Goal: Information Seeking & Learning: Learn about a topic

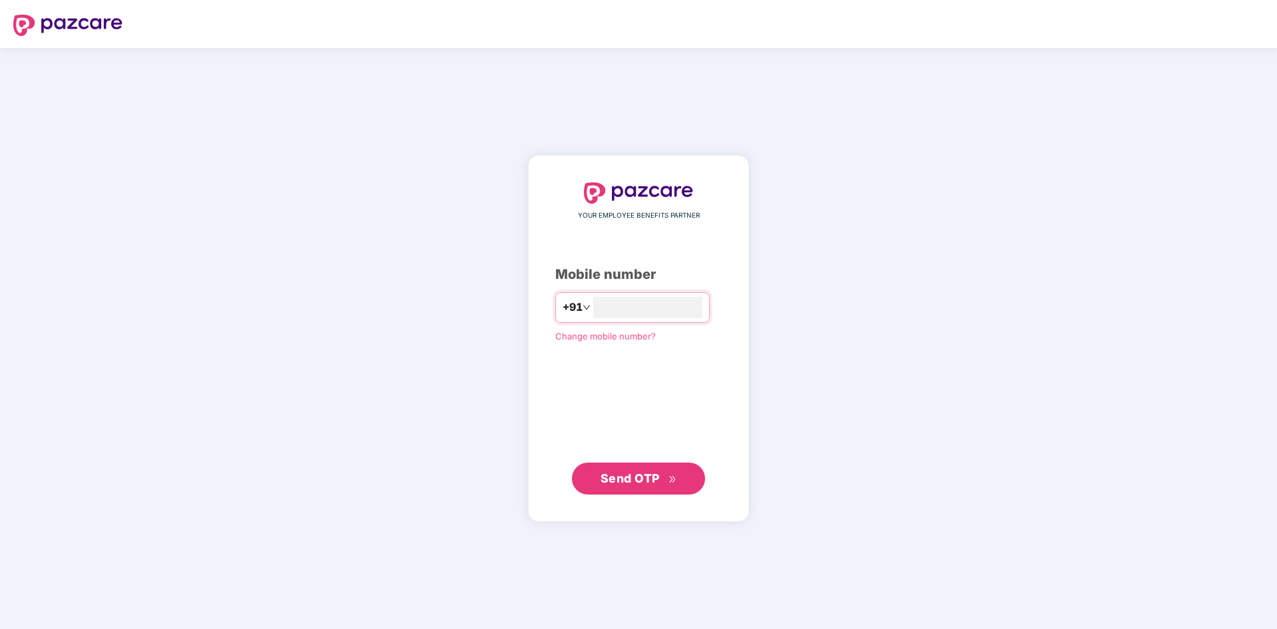
type input "**********"
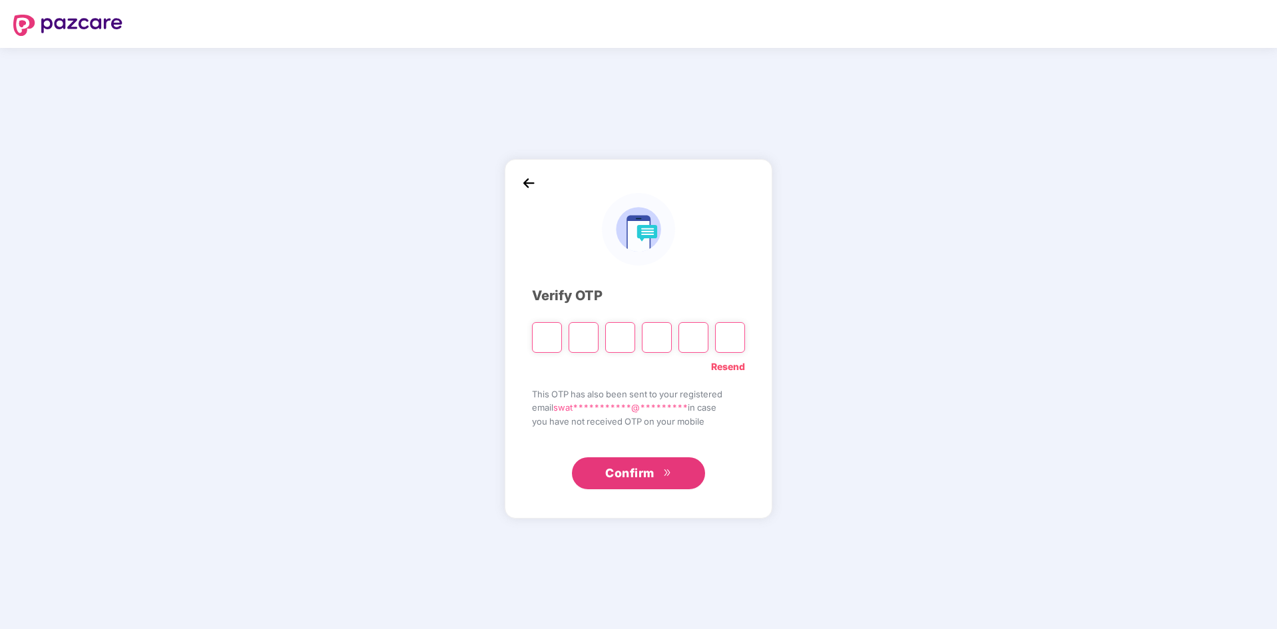
type input "*"
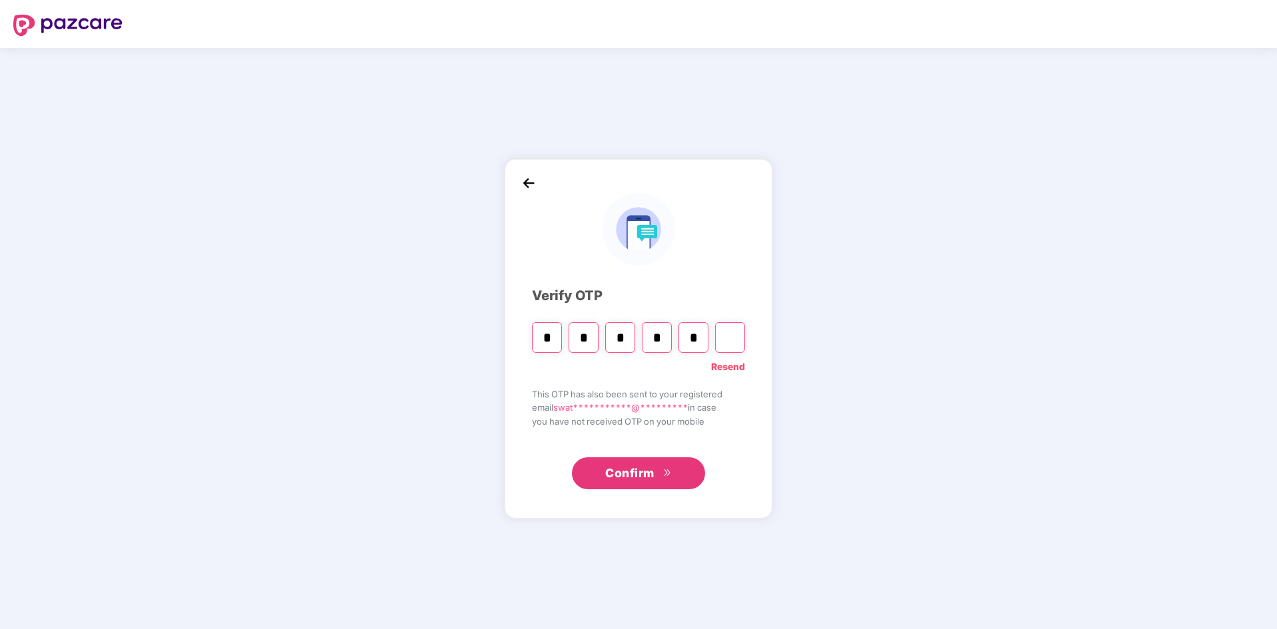
type input "*"
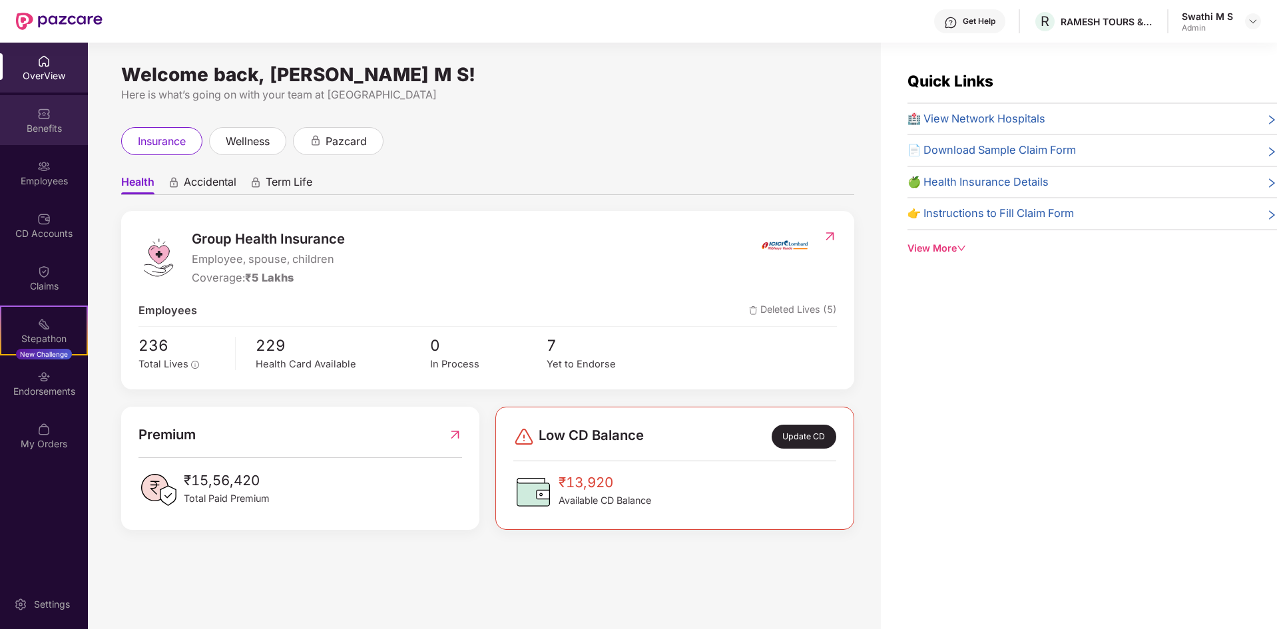
click at [47, 130] on div "Benefits" at bounding box center [44, 128] width 88 height 13
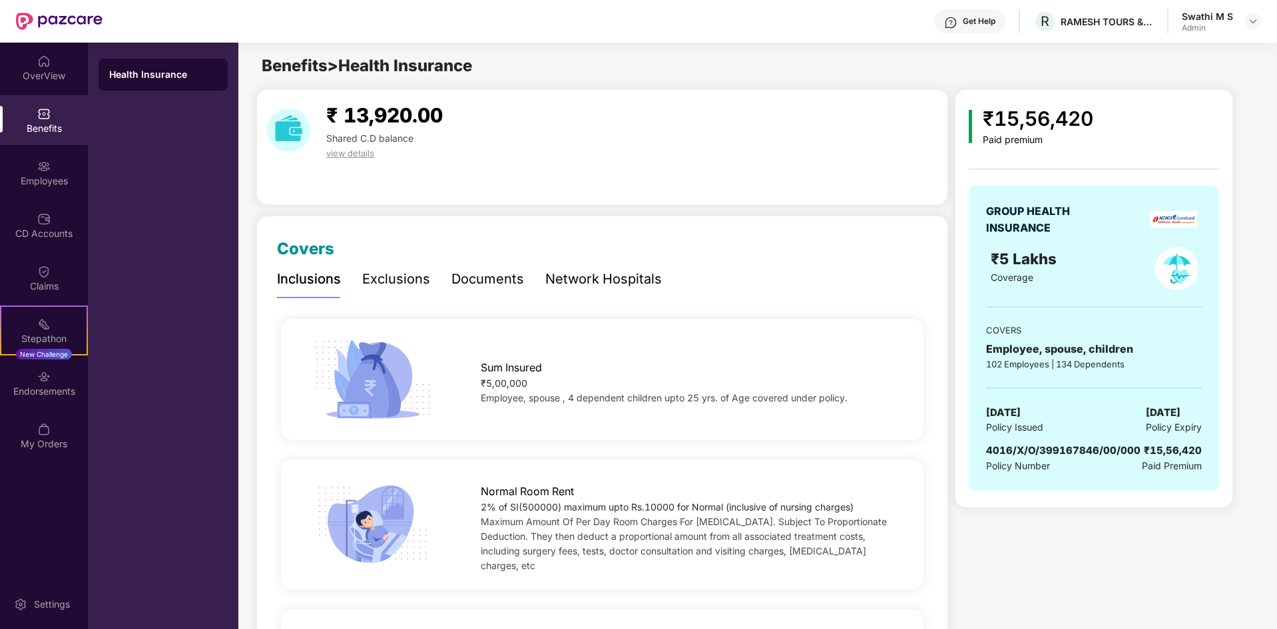
click at [383, 285] on div "Exclusions" at bounding box center [396, 279] width 68 height 21
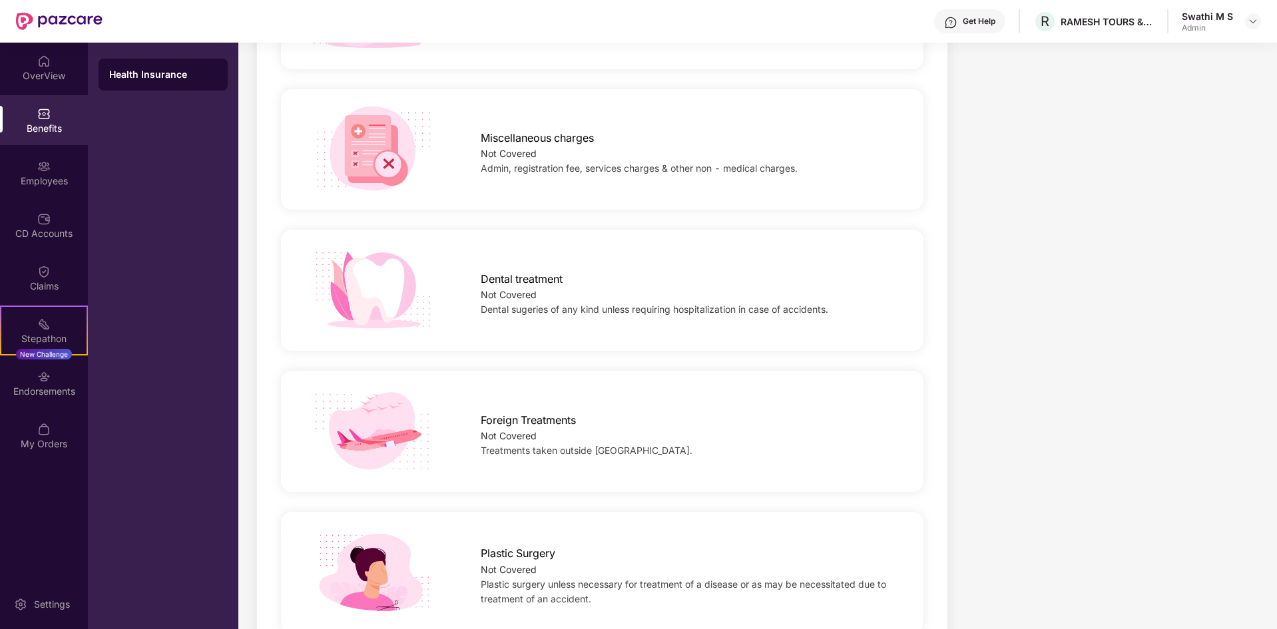
scroll to position [444, 0]
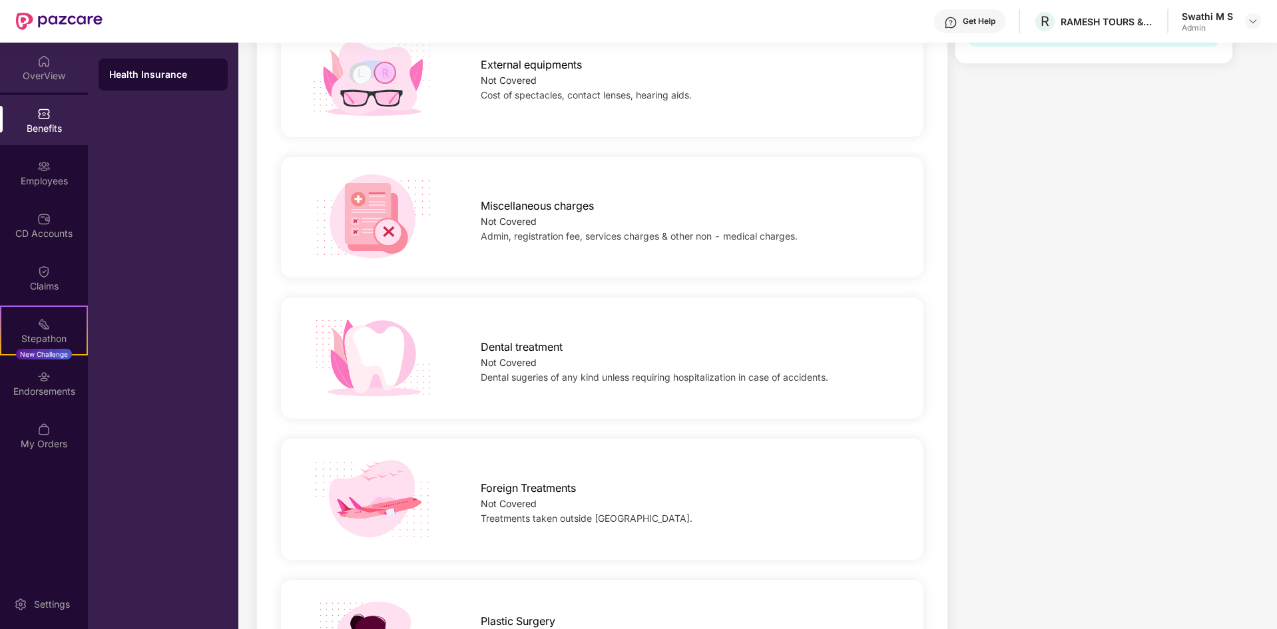
click at [51, 73] on div "OverView" at bounding box center [44, 75] width 88 height 13
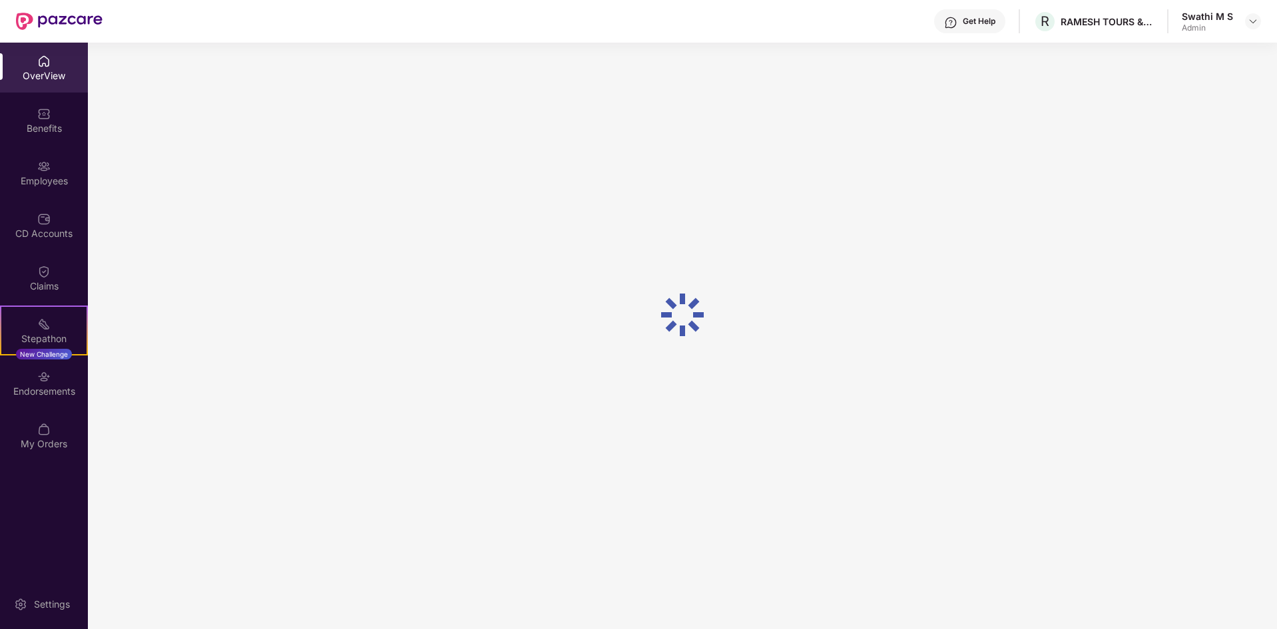
scroll to position [43, 0]
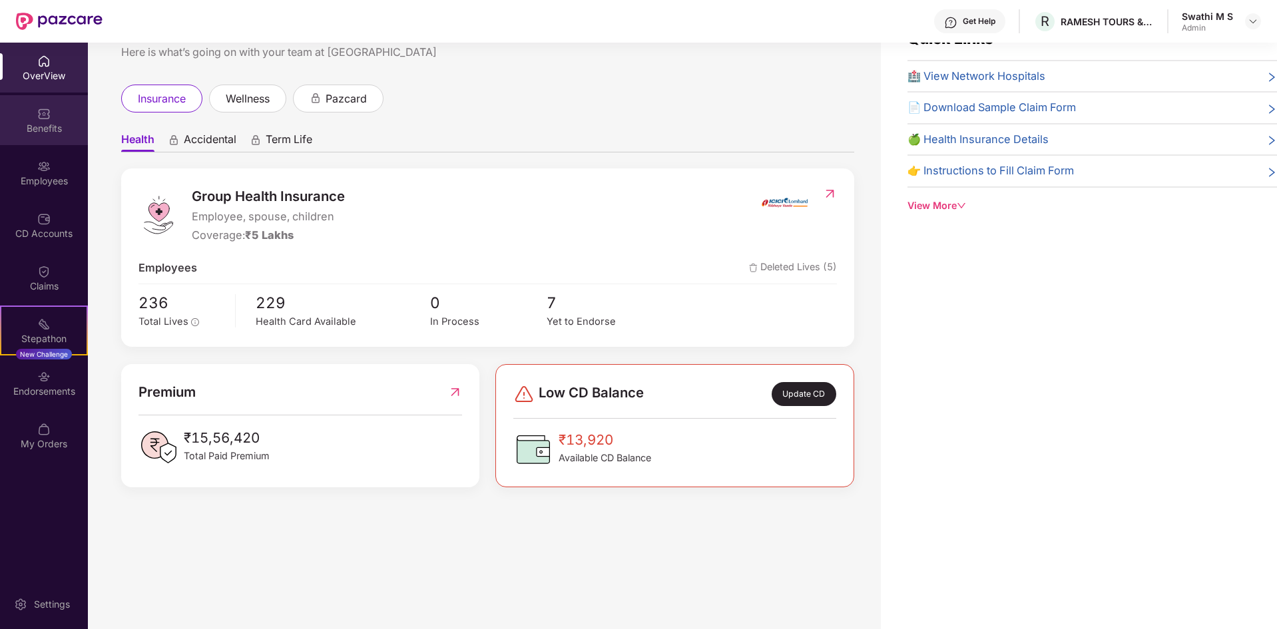
click at [42, 131] on div "Benefits" at bounding box center [44, 128] width 88 height 13
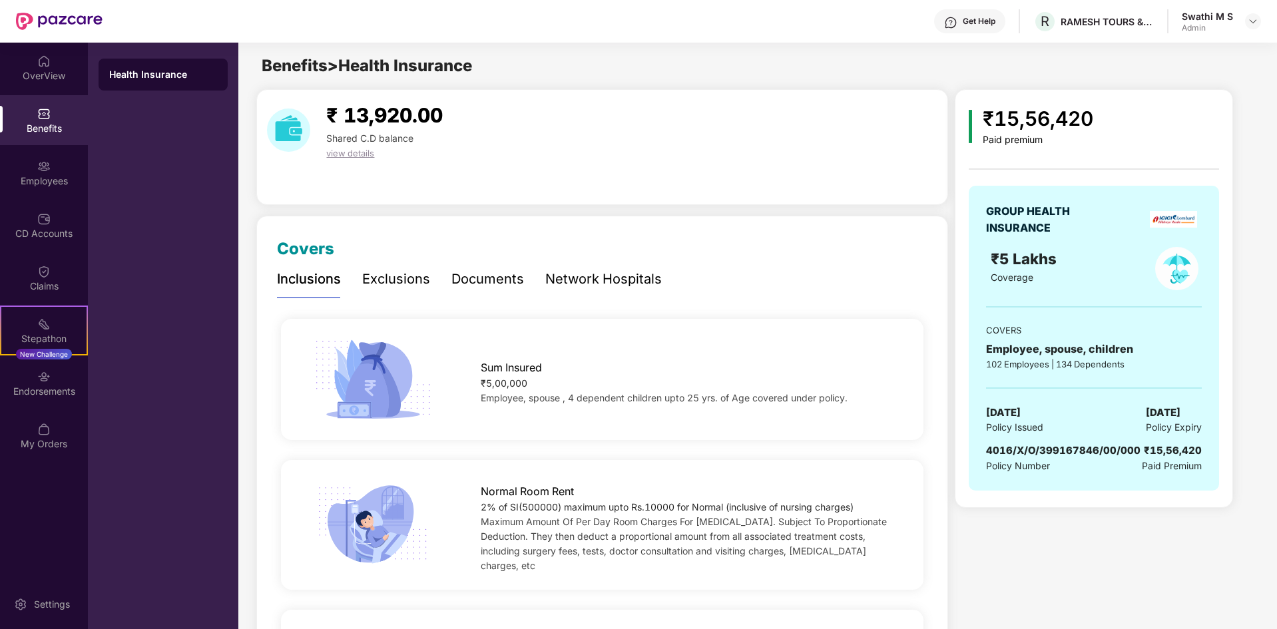
click at [403, 276] on div "Exclusions" at bounding box center [396, 279] width 68 height 21
